Goal: Navigation & Orientation: Find specific page/section

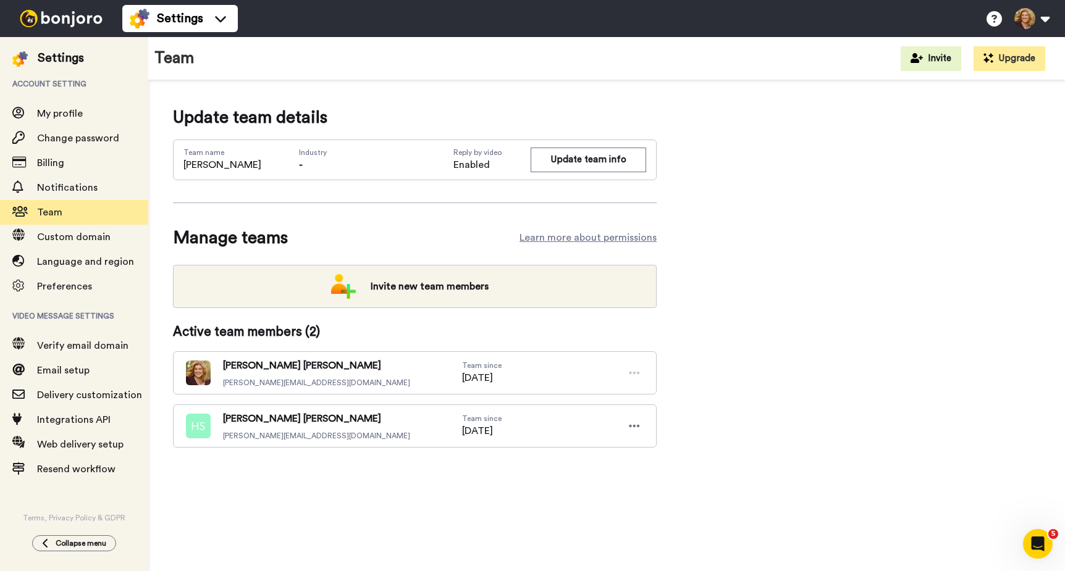
click at [56, 19] on img at bounding box center [61, 18] width 93 height 17
